Goal: Information Seeking & Learning: Learn about a topic

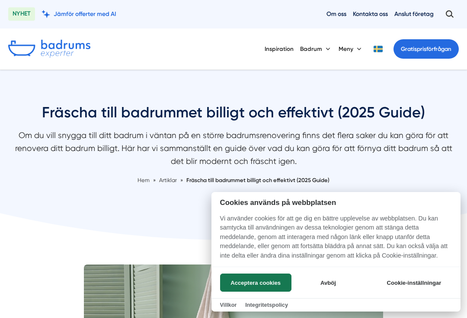
click at [333, 275] on button "Avböj" at bounding box center [327, 283] width 69 height 18
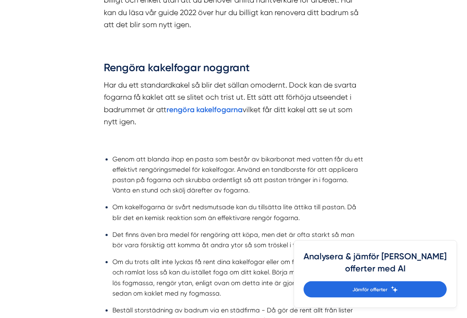
scroll to position [618, 0]
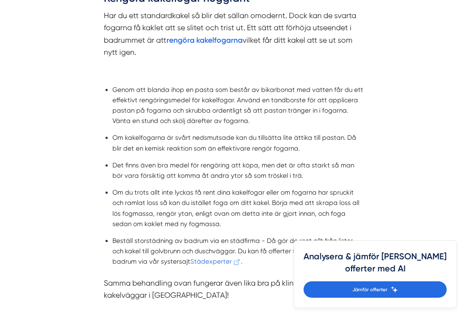
scroll to position [687, 0]
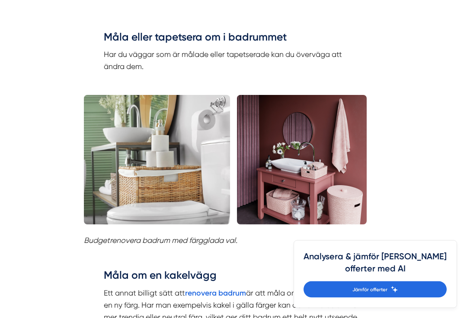
scroll to position [1393, 0]
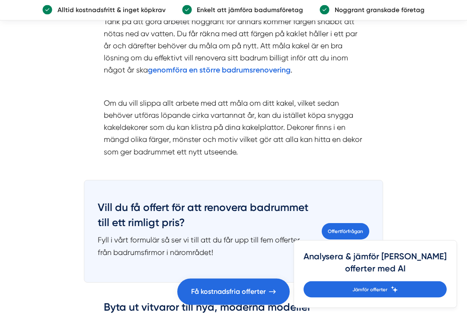
scroll to position [1814, 0]
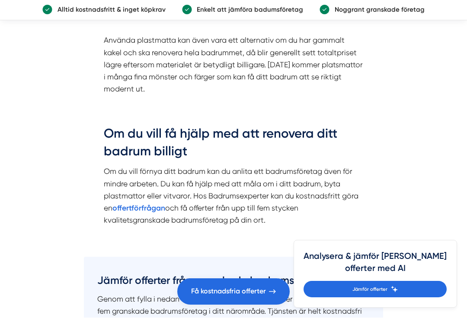
scroll to position [2472, 0]
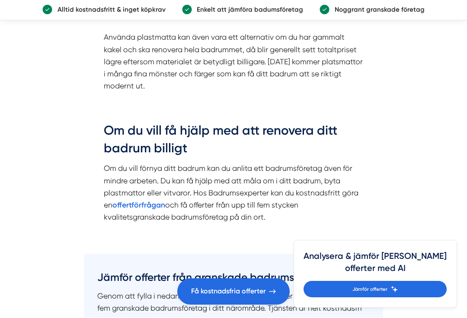
click at [427, 134] on article "Redaktör på Badrumsexperter.se Publicerades: 2022-05-04 : 11:22 Uppdaterades: 2…" at bounding box center [233, 137] width 467 height 4706
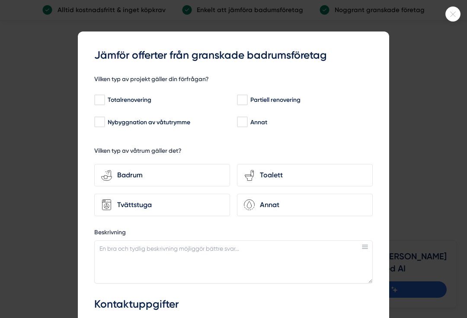
scroll to position [0, 0]
click at [454, 20] on div at bounding box center [452, 13] width 15 height 15
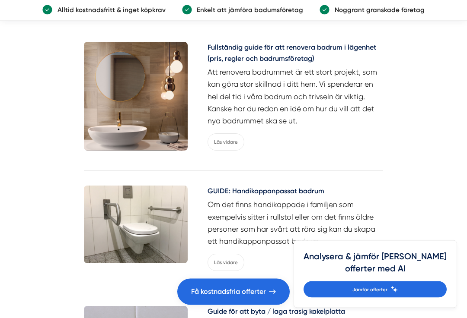
scroll to position [4027, 0]
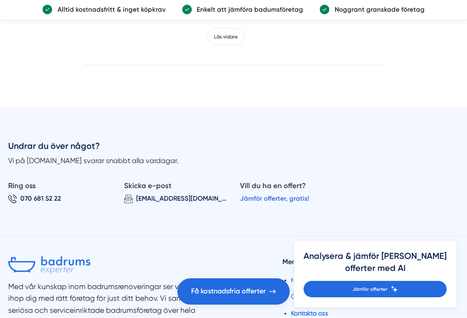
scroll to position [4853, 0]
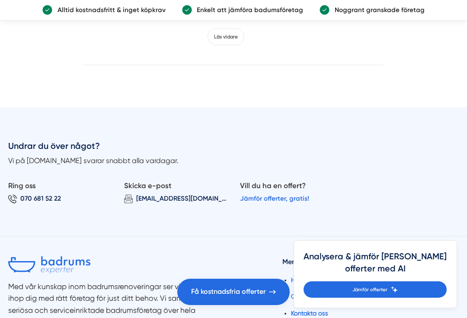
click at [231, 45] on link "Läs vidare" at bounding box center [225, 36] width 37 height 17
